Goal: Task Accomplishment & Management: Use online tool/utility

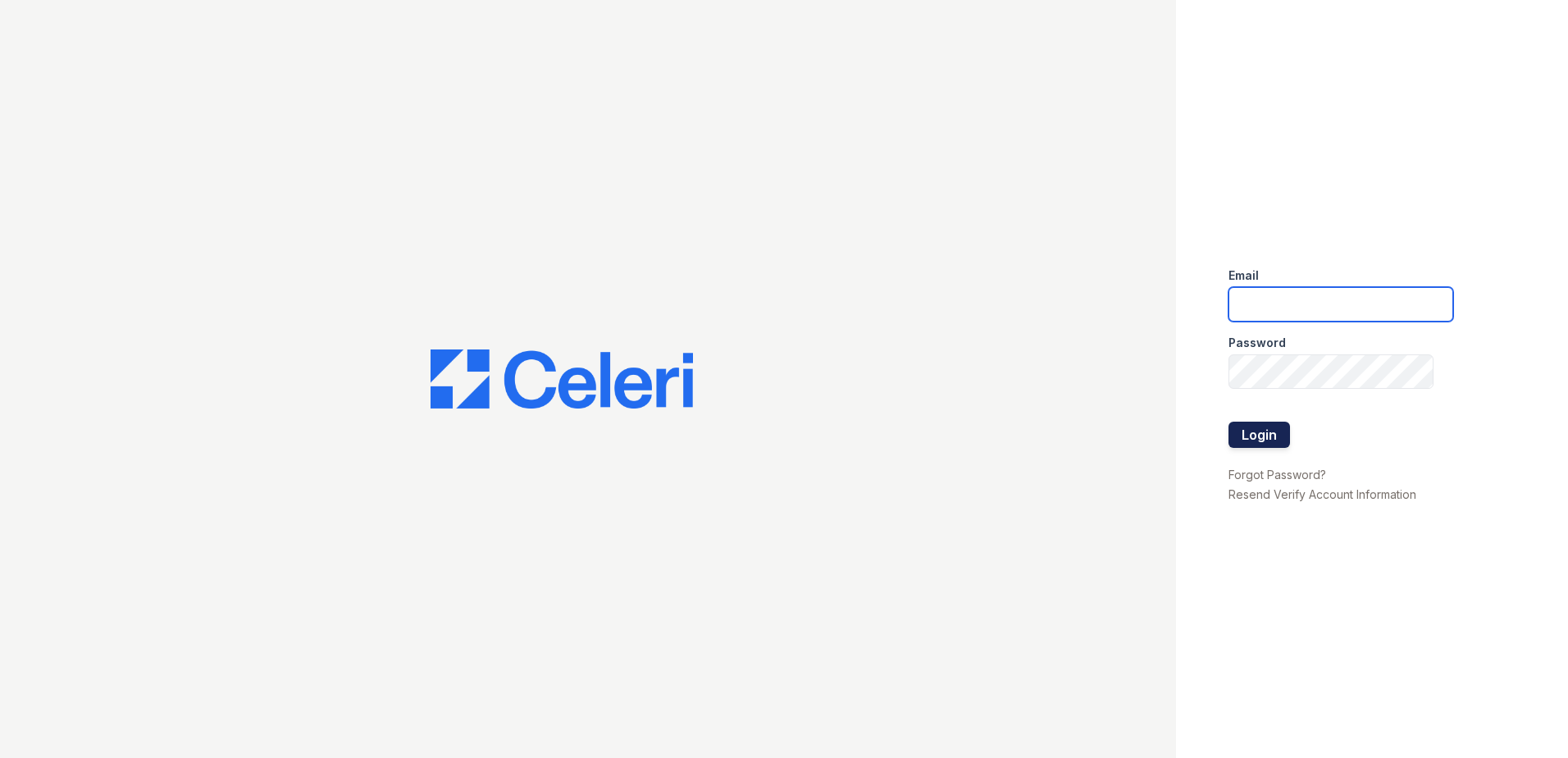
type input "[EMAIL_ADDRESS][DOMAIN_NAME]"
click at [1268, 427] on button "Login" at bounding box center [1259, 435] width 62 height 26
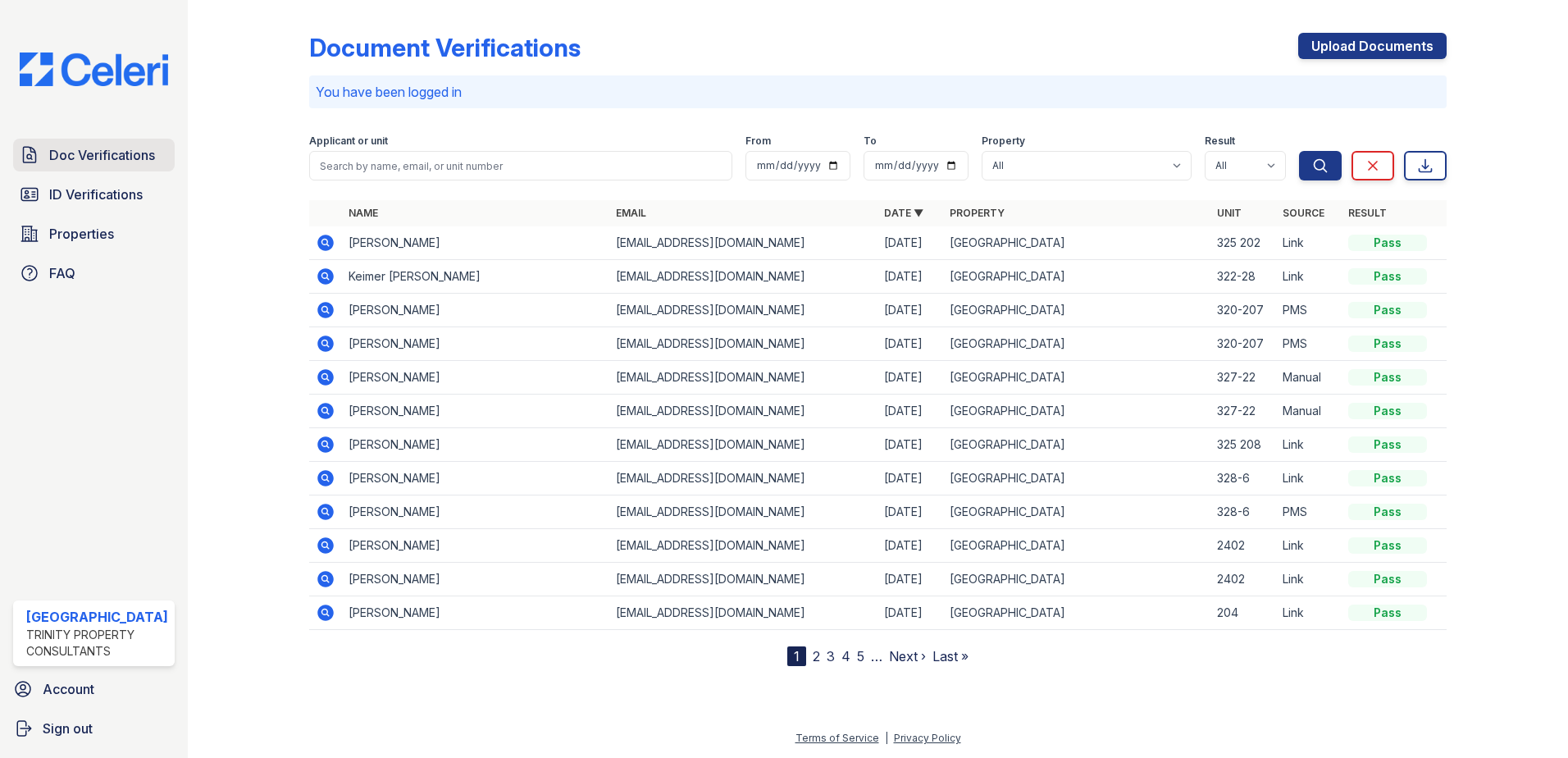
click at [126, 162] on span "Doc Verifications" at bounding box center [102, 154] width 106 height 19
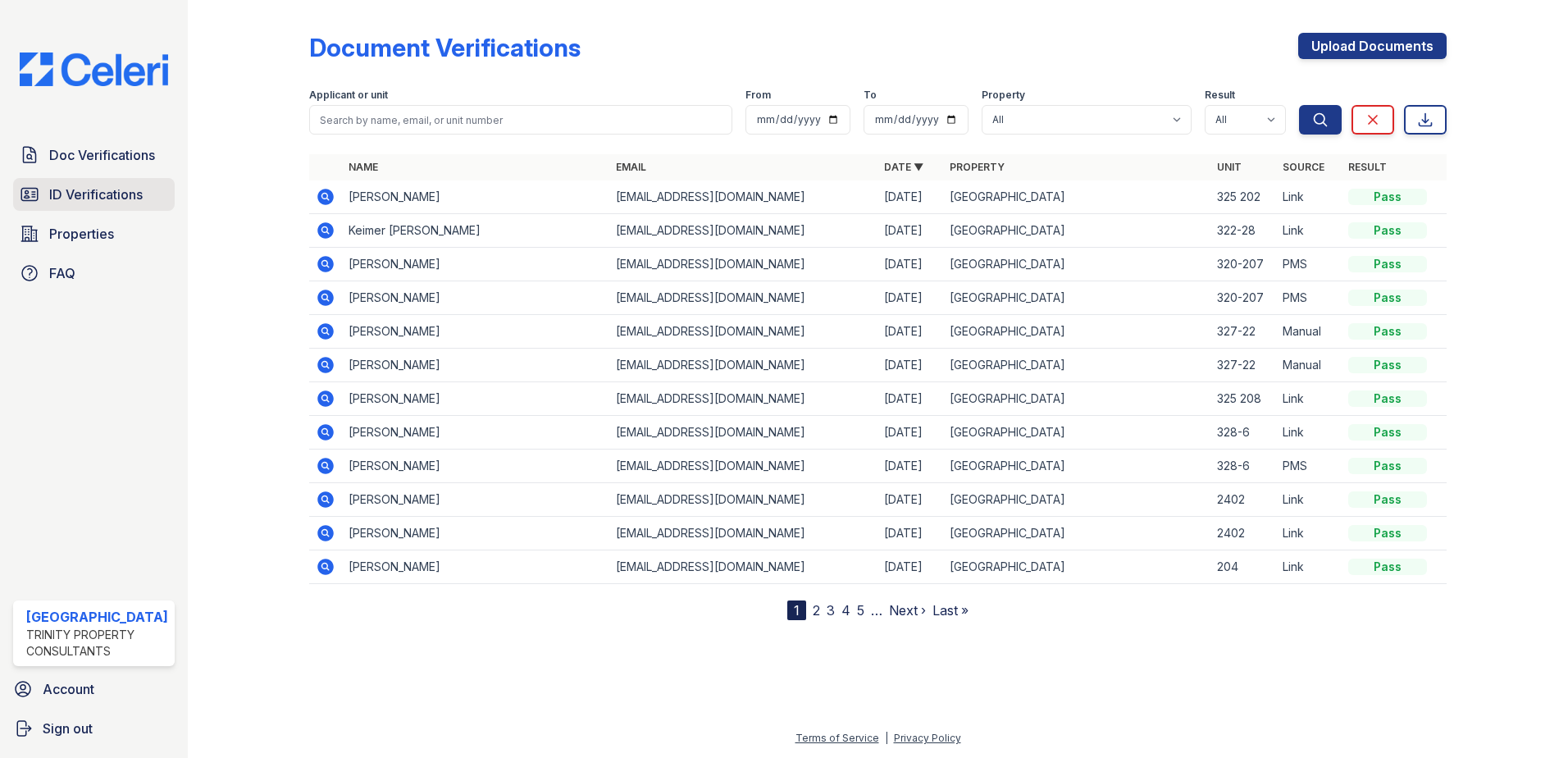
click at [86, 188] on span "ID Verifications" at bounding box center [96, 194] width 94 height 19
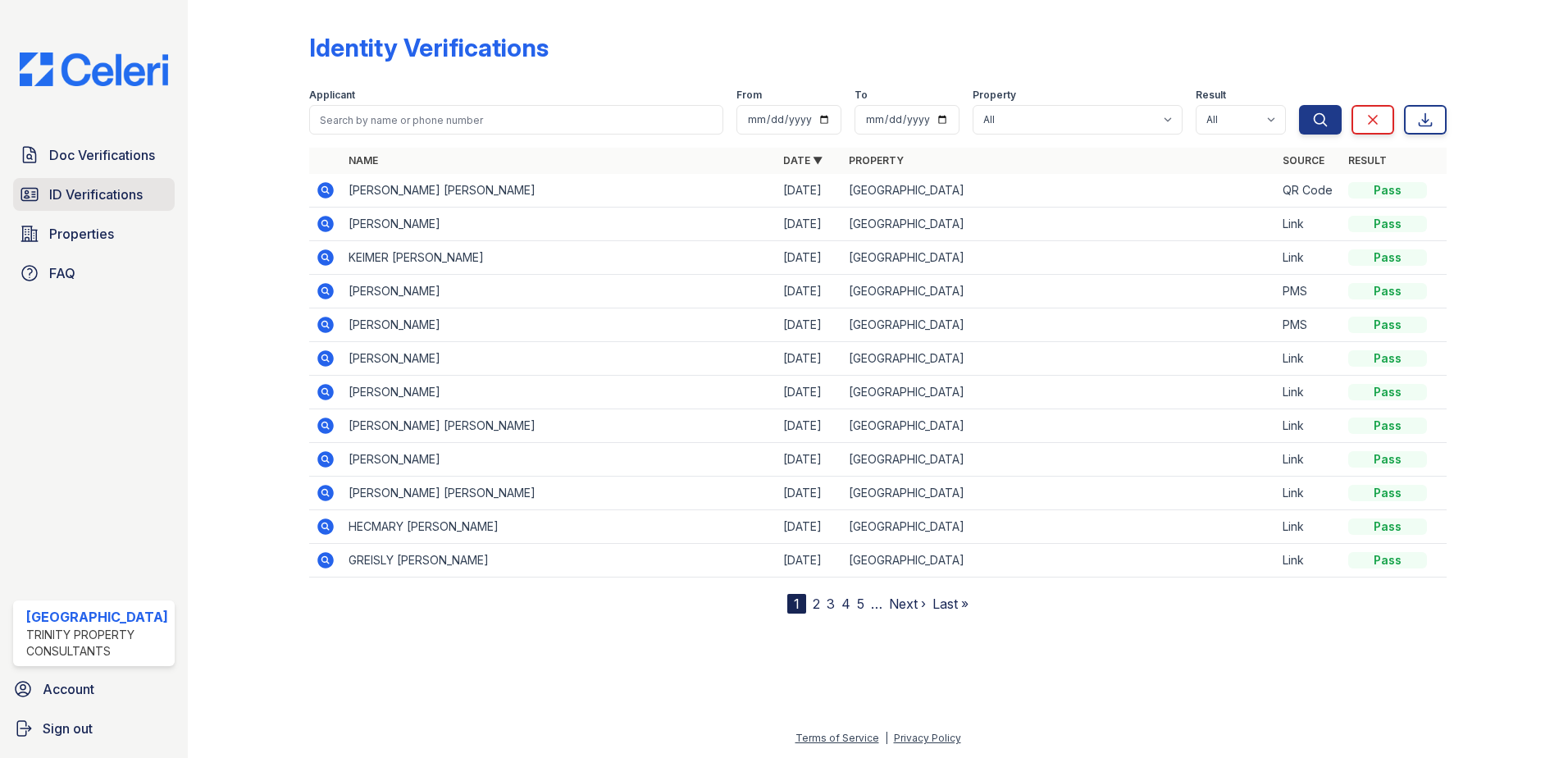
click at [117, 192] on span "ID Verifications" at bounding box center [96, 194] width 94 height 19
